Goal: Navigation & Orientation: Understand site structure

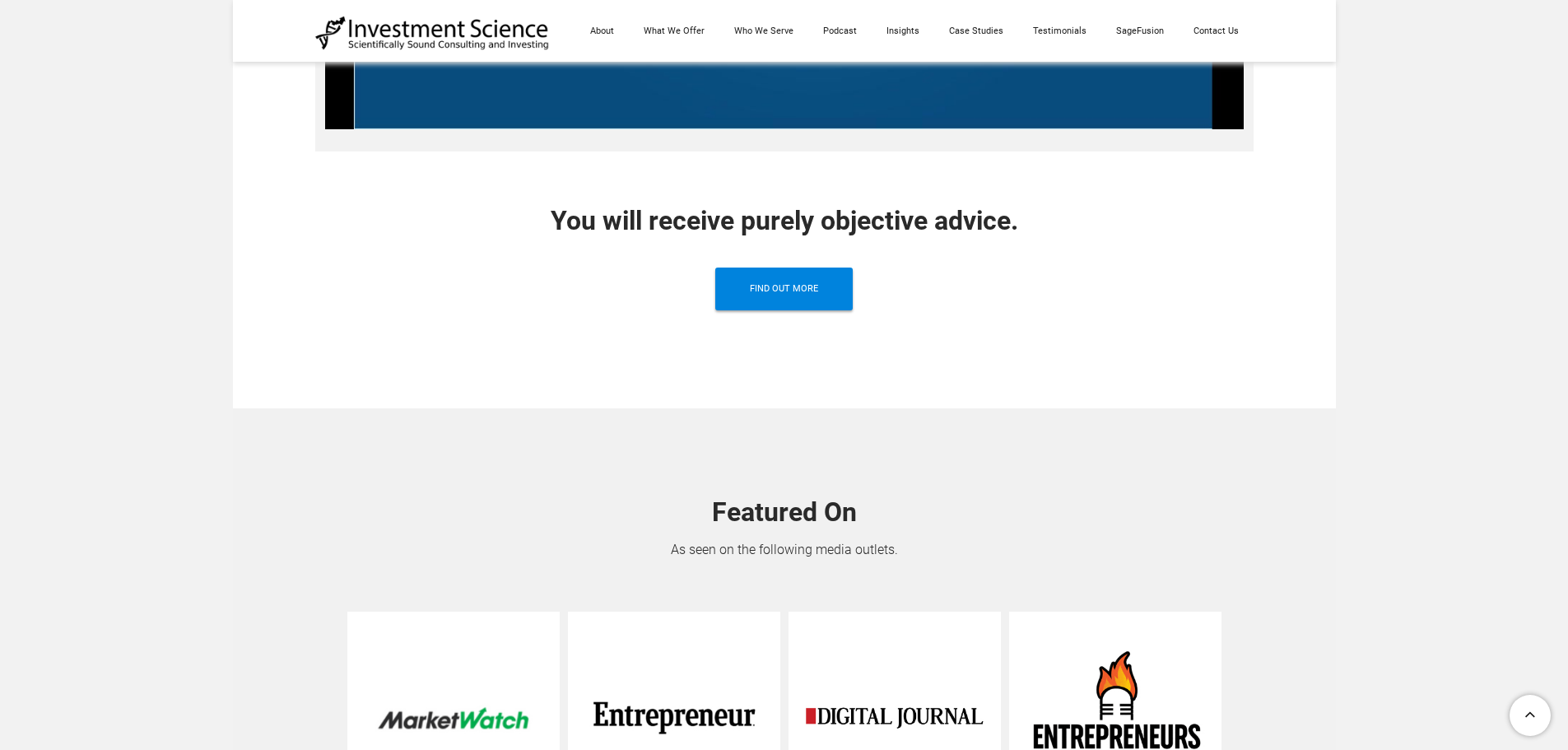
scroll to position [1232, 0]
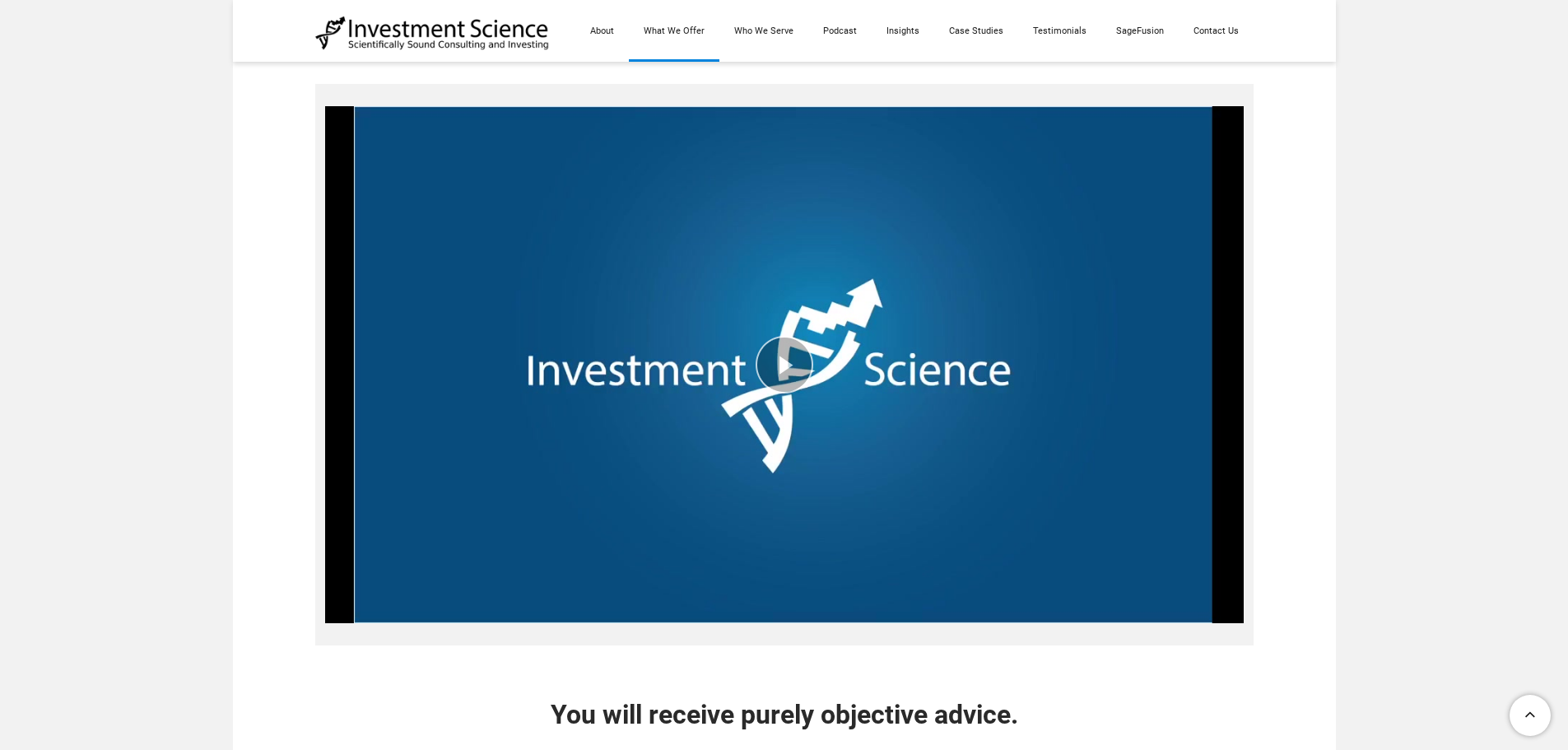
click at [694, 30] on link "What We Offer" at bounding box center [674, 31] width 91 height 62
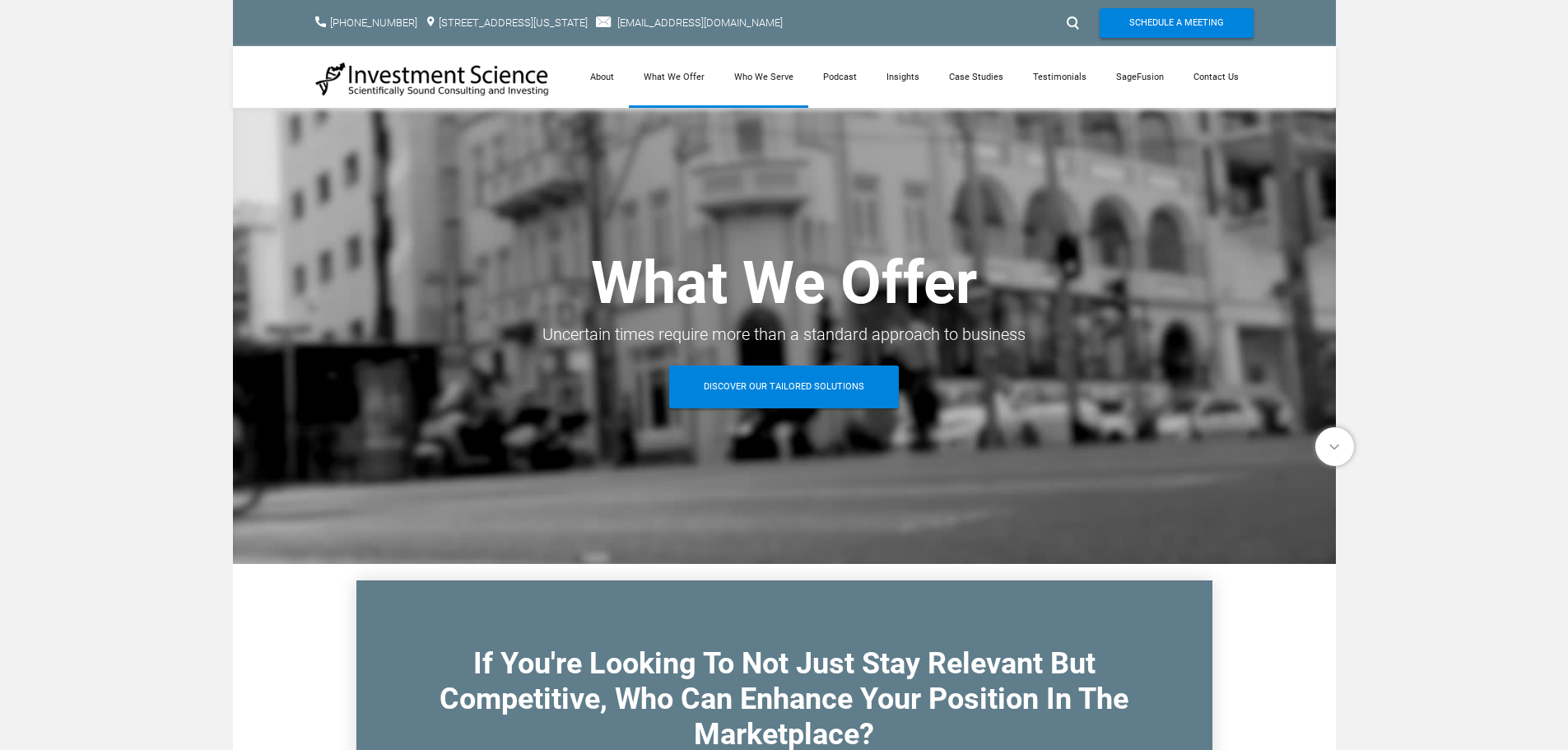
click at [777, 73] on link "Who We Serve" at bounding box center [764, 77] width 89 height 62
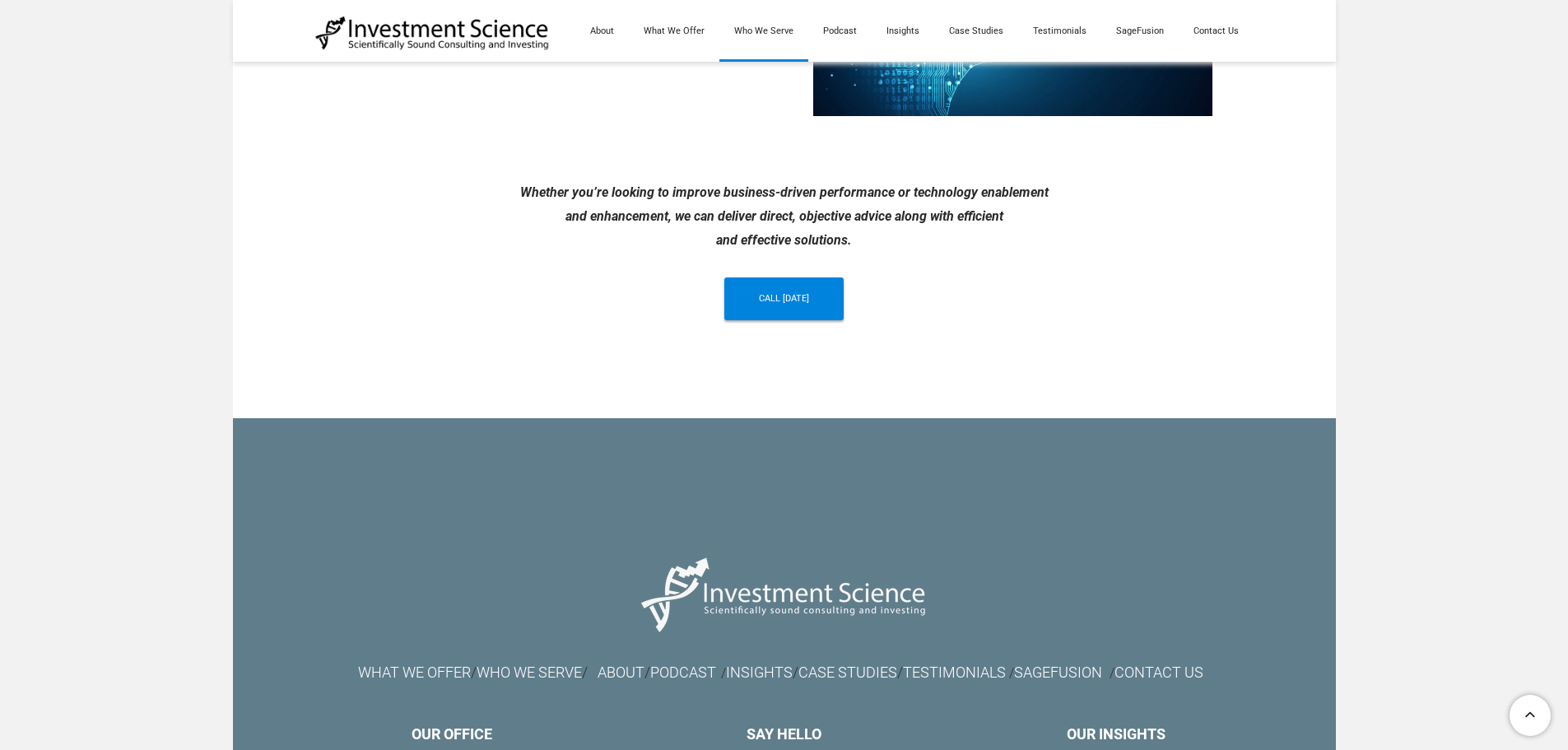
scroll to position [1494, 0]
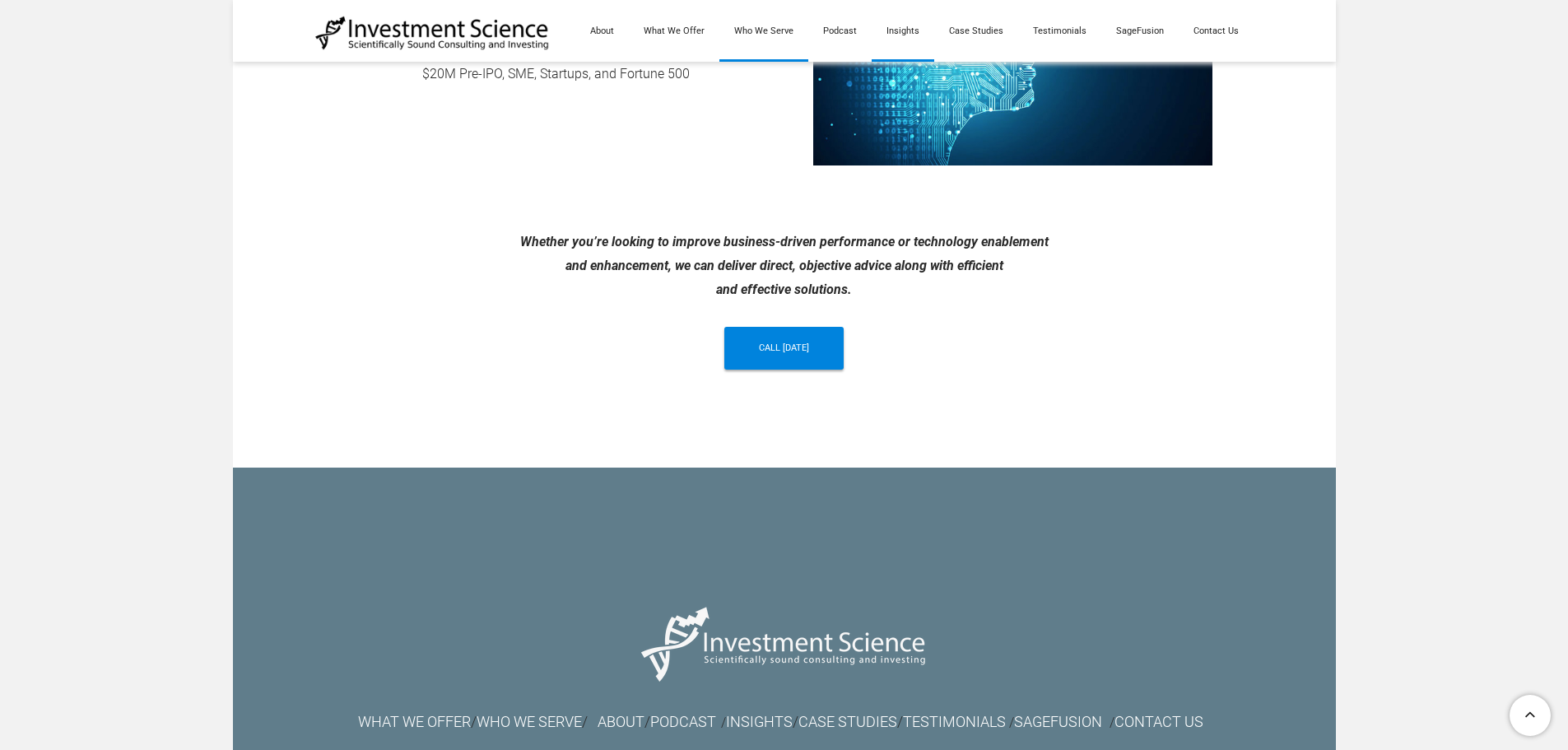
click at [901, 26] on link "Insights" at bounding box center [903, 31] width 63 height 62
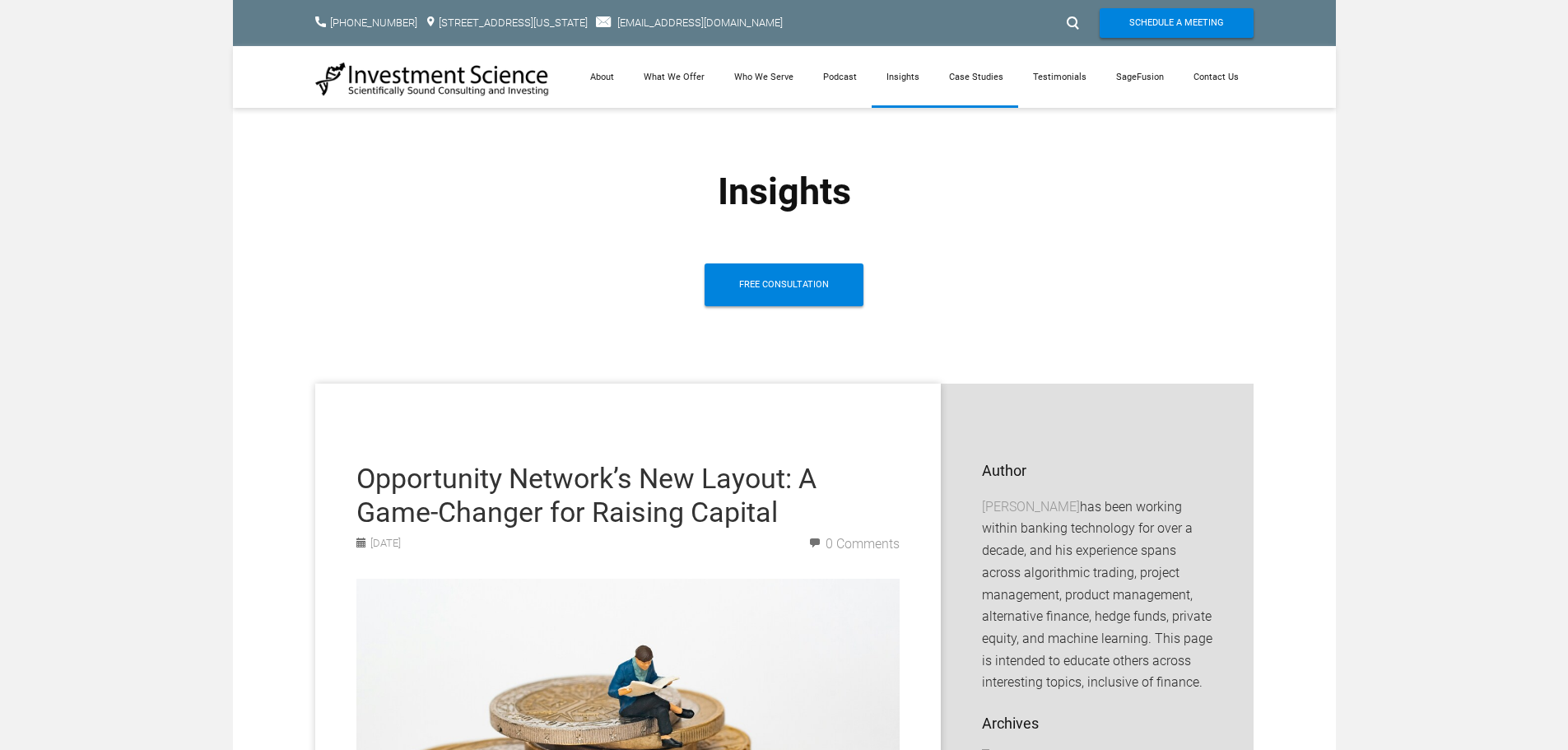
click at [989, 78] on link "Case Studies" at bounding box center [976, 77] width 84 height 62
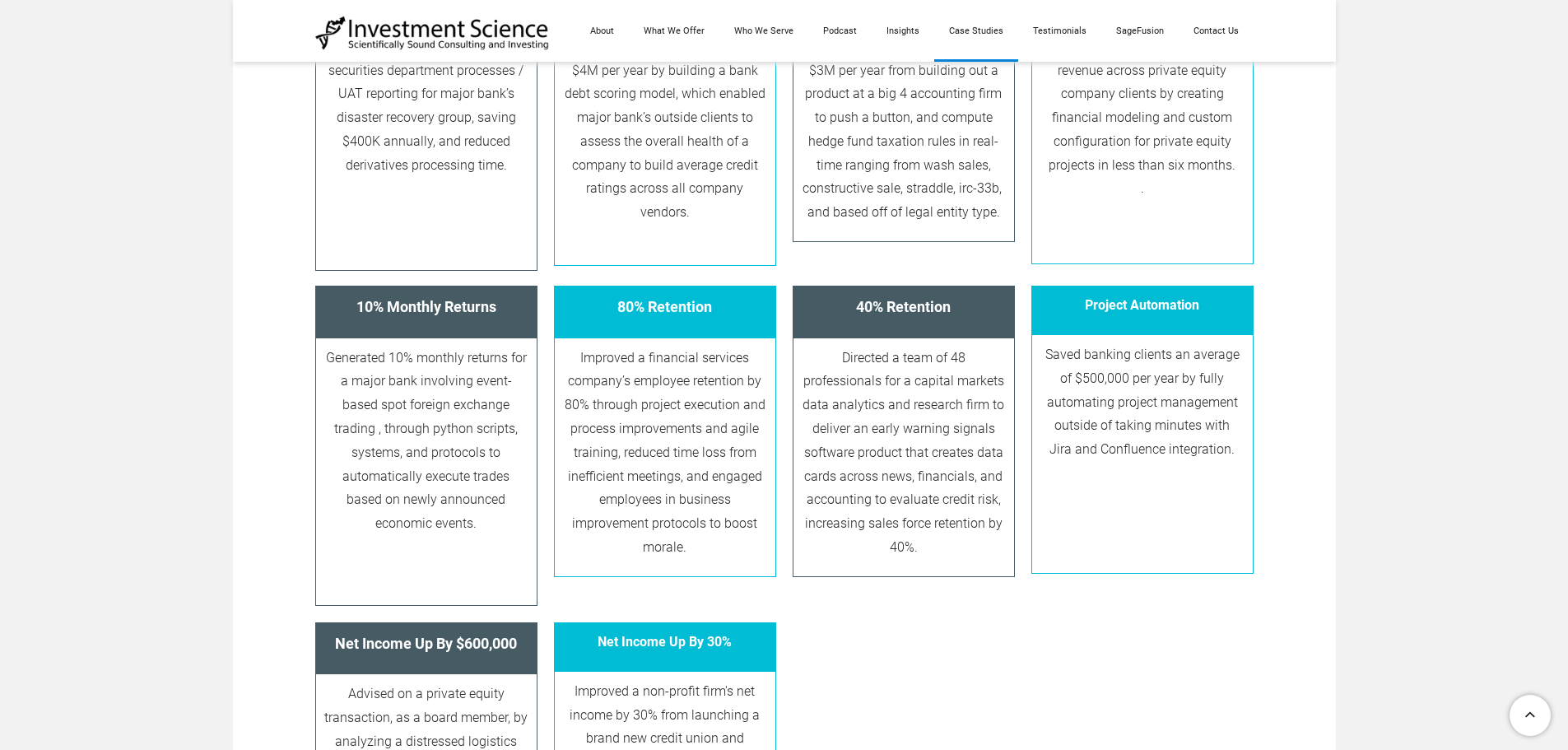
scroll to position [905, 0]
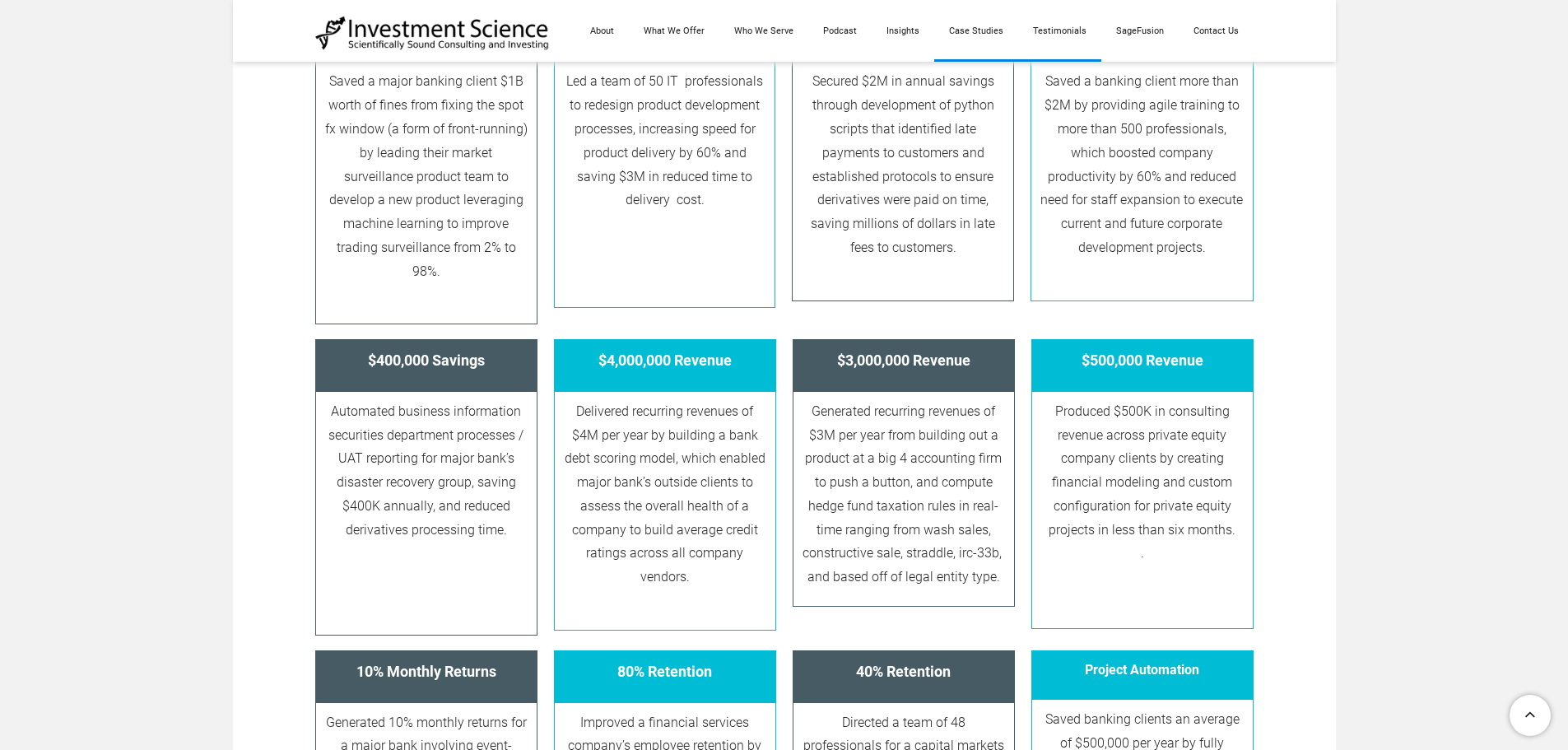
click at [1055, 38] on link "Testimonials" at bounding box center [1060, 31] width 83 height 62
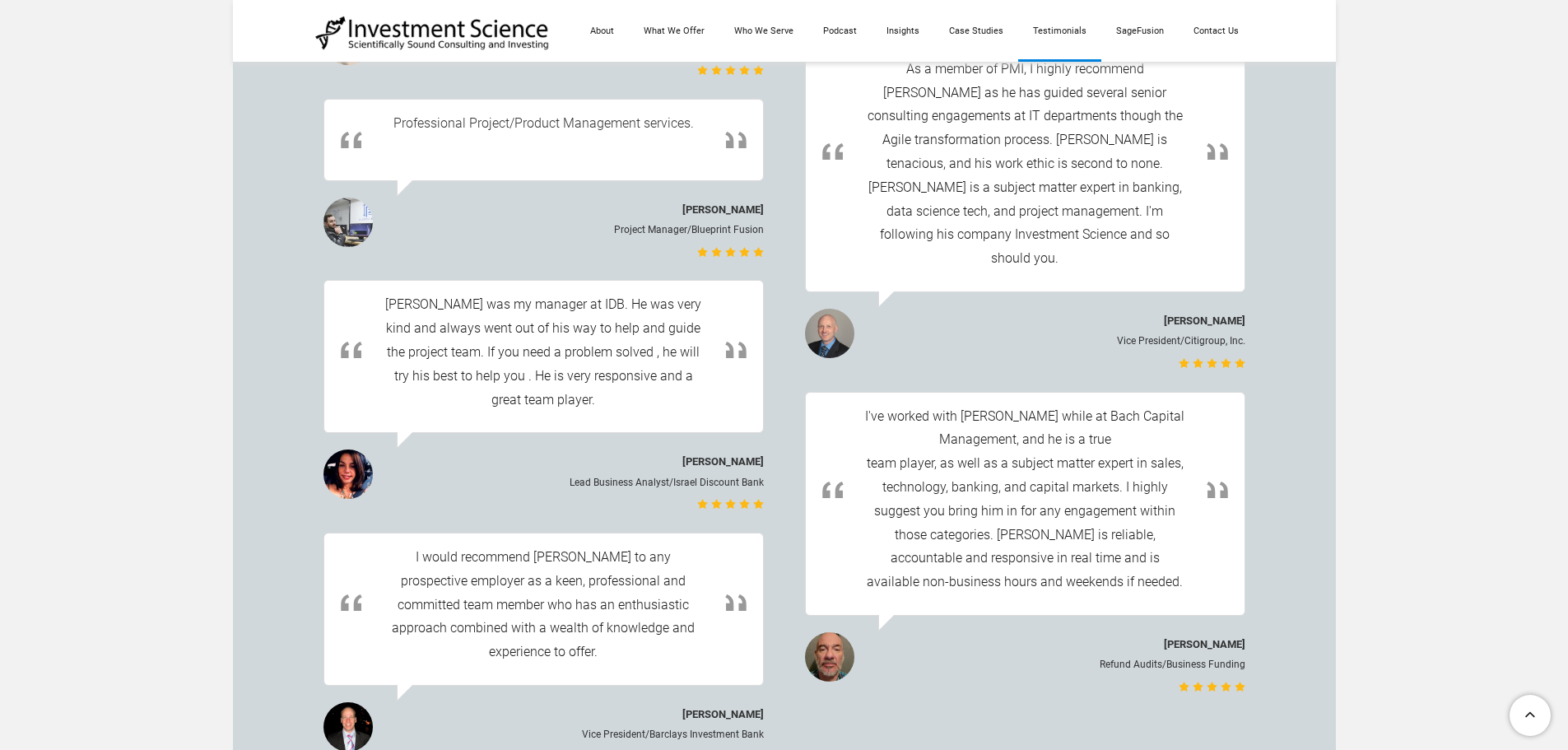
scroll to position [4691, 0]
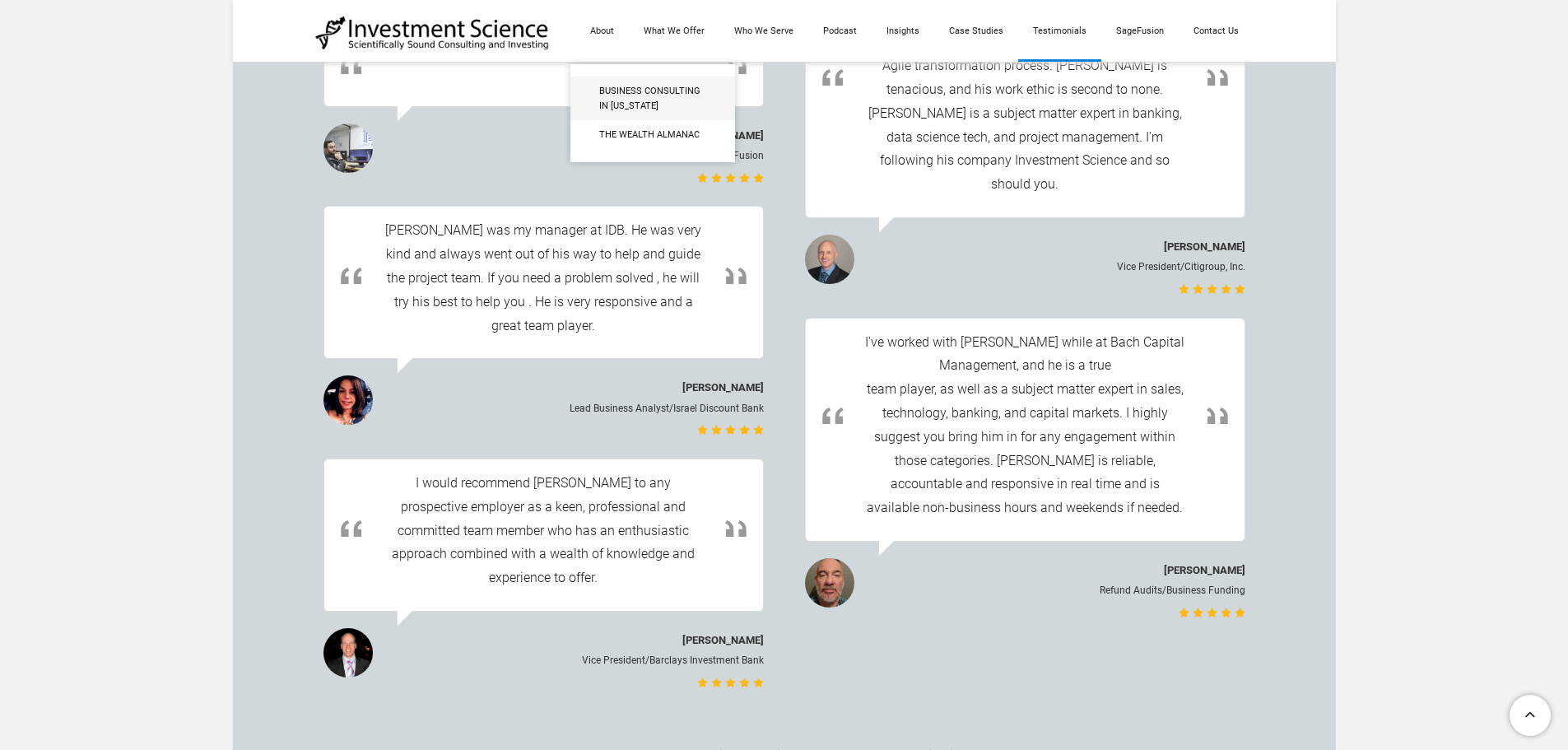
click at [617, 92] on span "Business Consulting in [US_STATE]" at bounding box center [653, 98] width 107 height 29
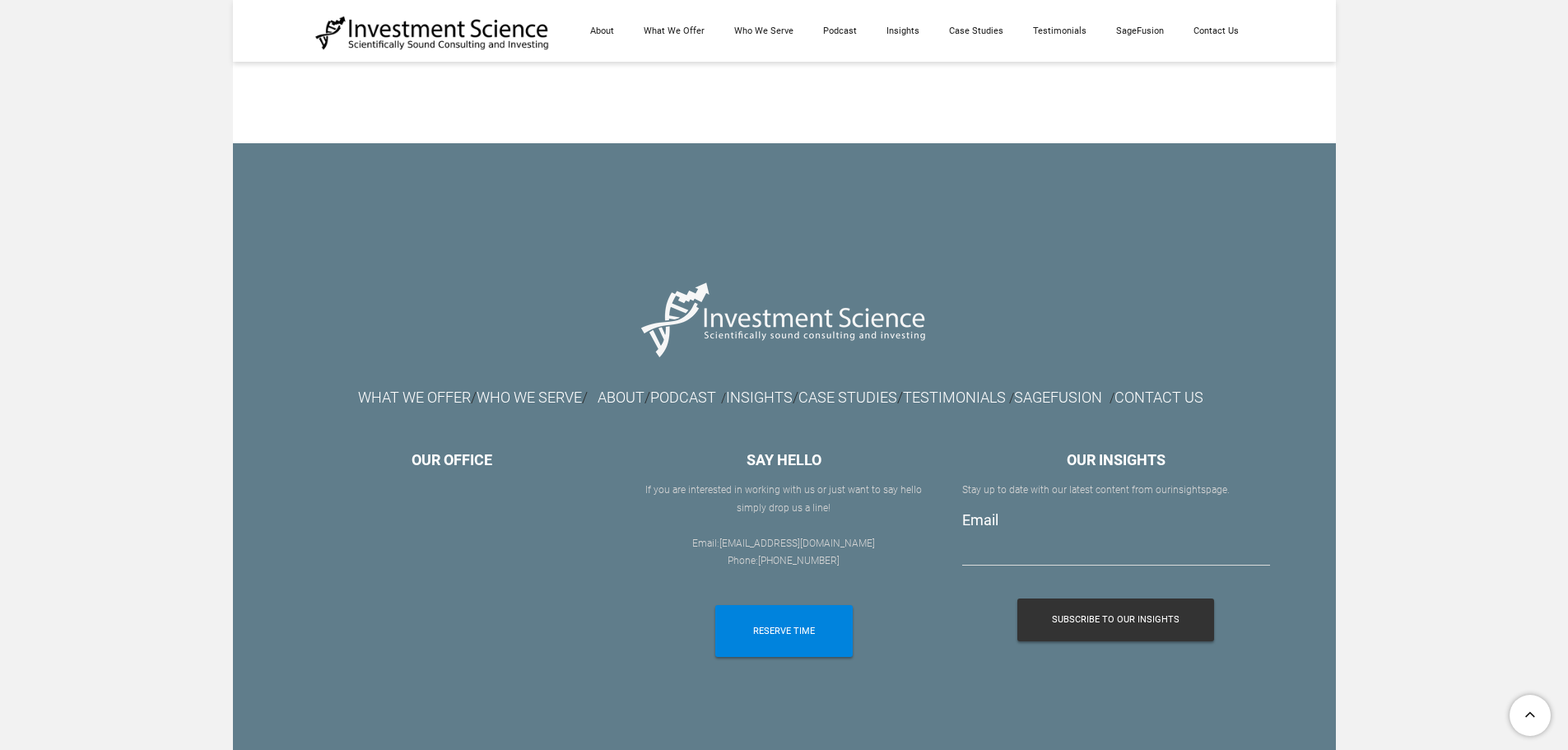
scroll to position [4210, 0]
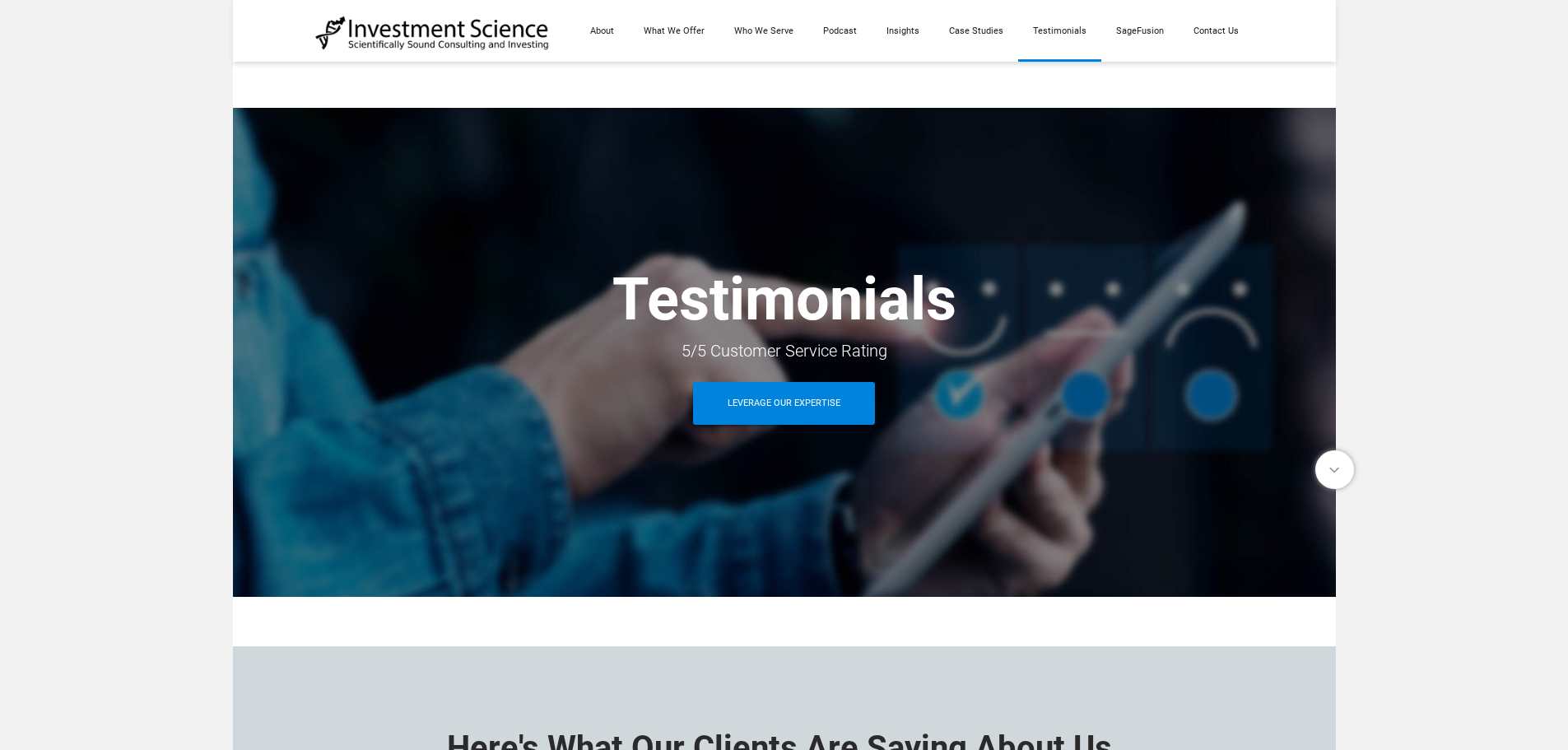
scroll to position [4691, 0]
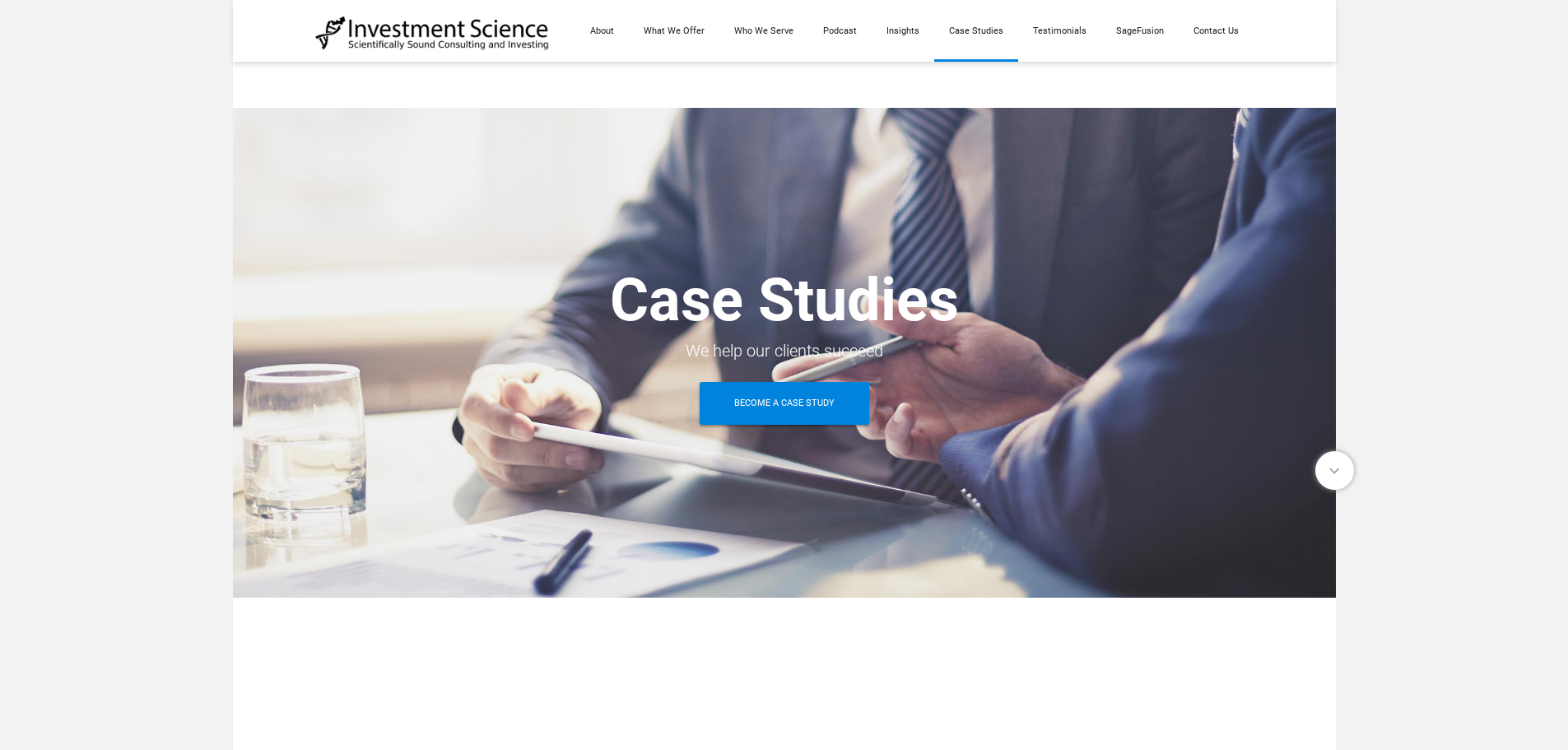
scroll to position [905, 0]
